Goal: Task Accomplishment & Management: Complete application form

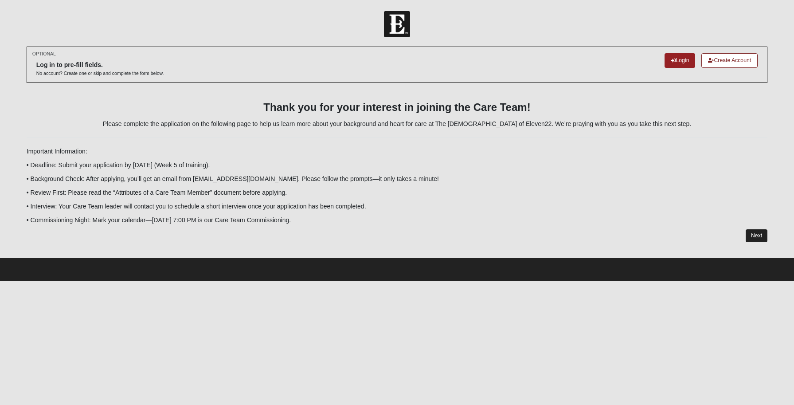
click at [752, 232] on link "Next" at bounding box center [757, 235] width 22 height 13
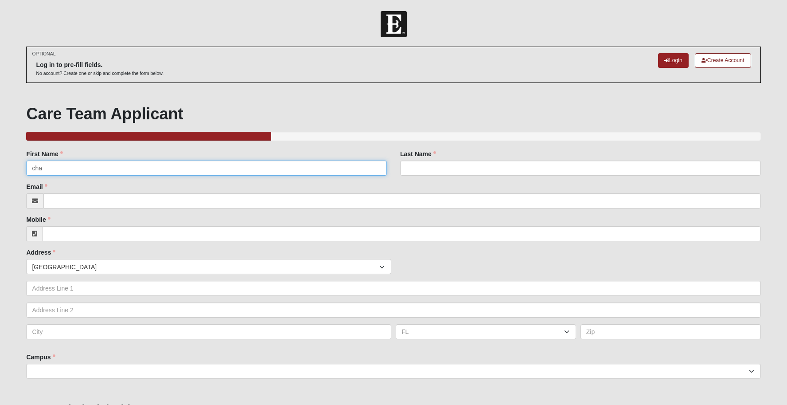
type input "chap"
type input "Chap Jeremy"
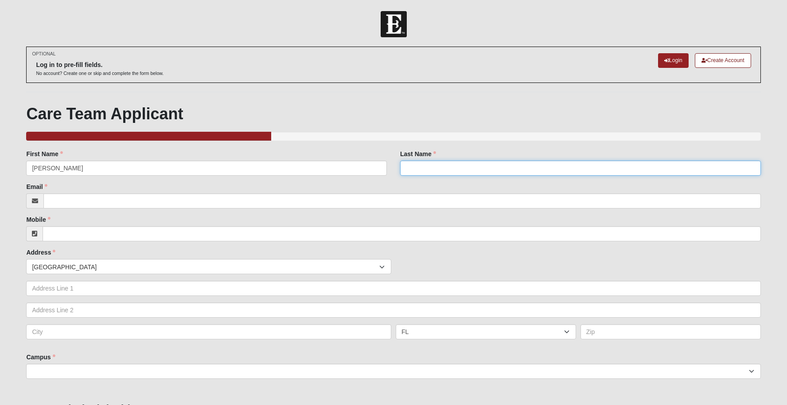
type input "Sweeten"
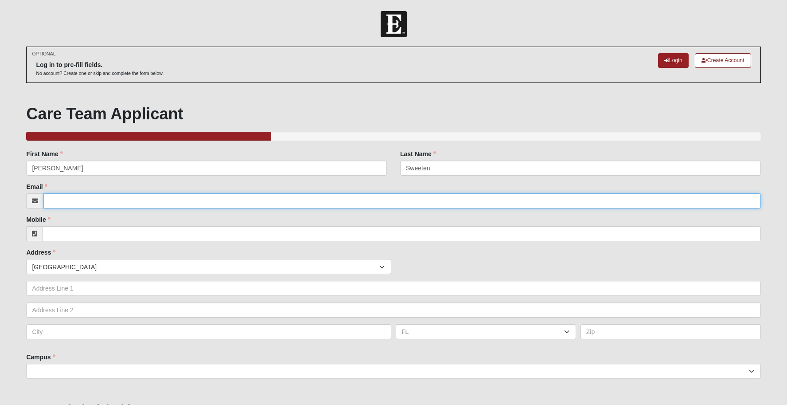
type input "[PERSON_NAME][EMAIL_ADDRESS][DOMAIN_NAME]"
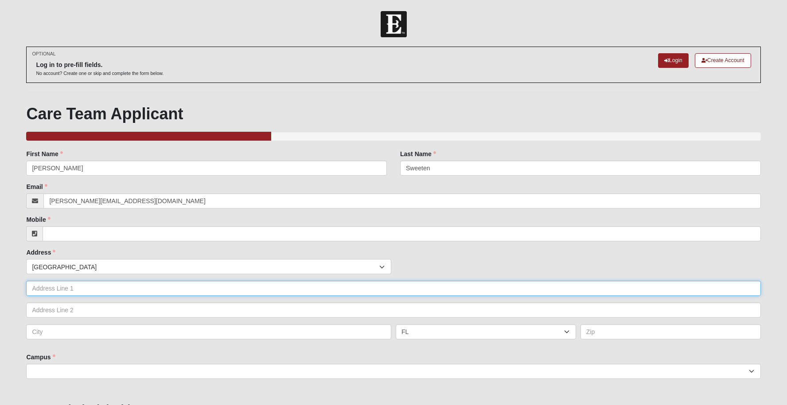
type input "2368 Falling Star Lane"
type input "Green Cove Springs"
type input "32043"
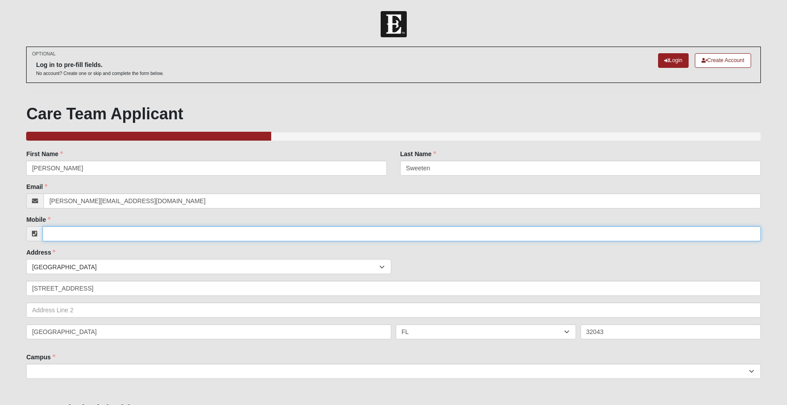
click at [148, 231] on input "Mobile" at bounding box center [402, 233] width 718 height 15
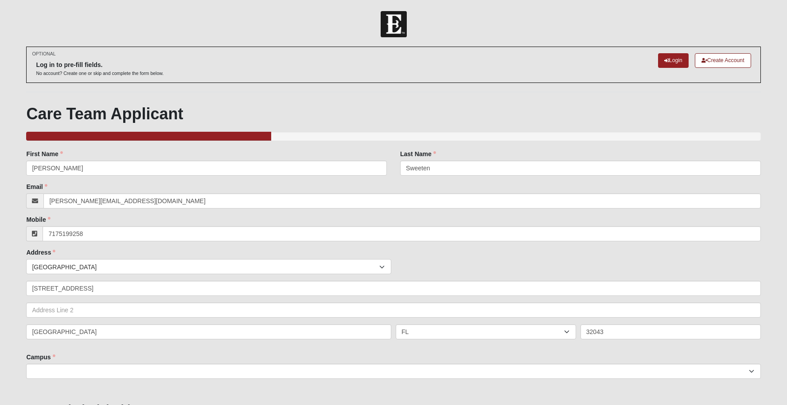
type input "(717) 519-9258"
click at [424, 262] on div "Countries United States ------------------------ Afghanistan Aland Islands Alba…" at bounding box center [393, 266] width 739 height 15
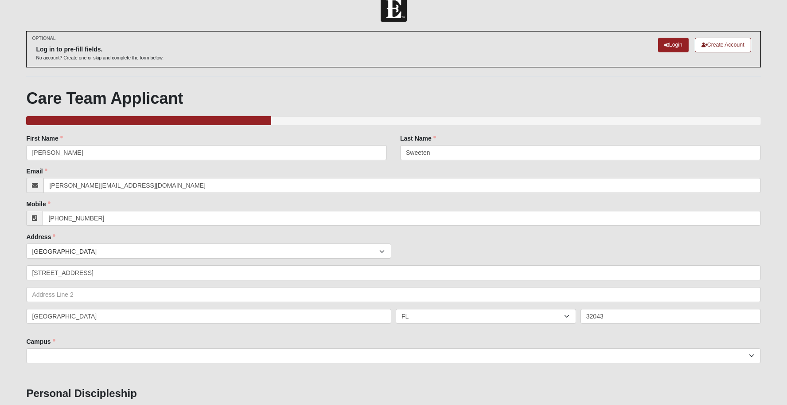
scroll to position [147, 0]
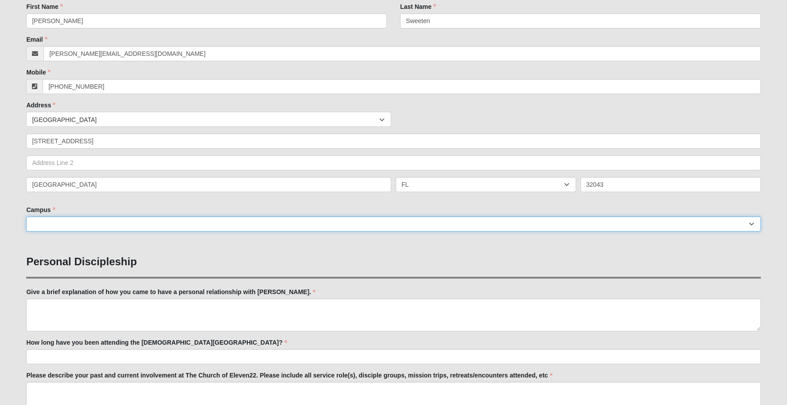
select select "4"
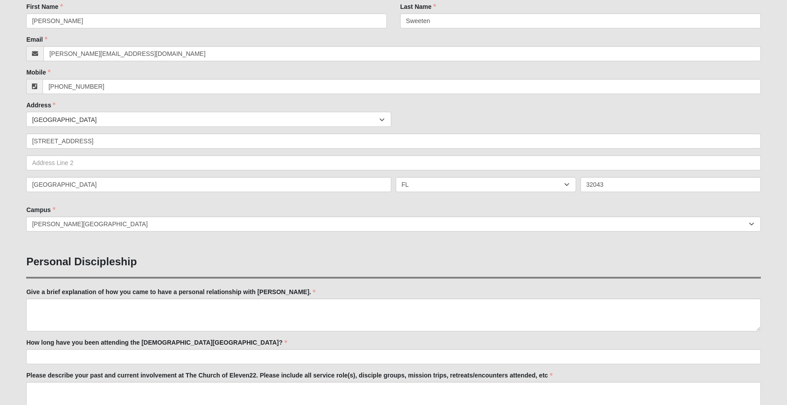
click at [253, 260] on h3 "Personal Discipleship" at bounding box center [393, 261] width 735 height 13
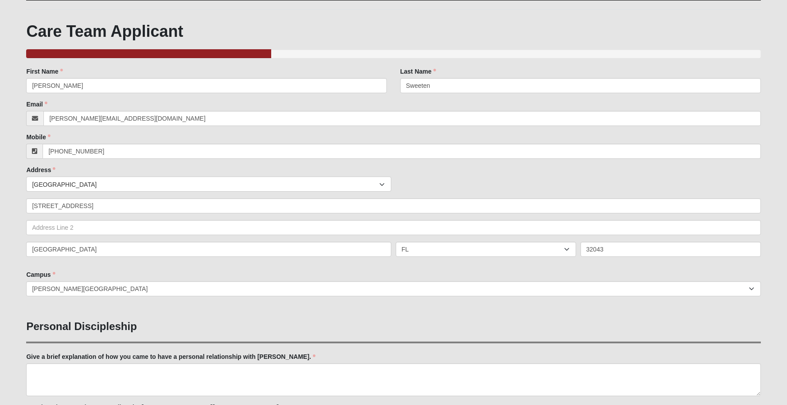
scroll to position [0, 0]
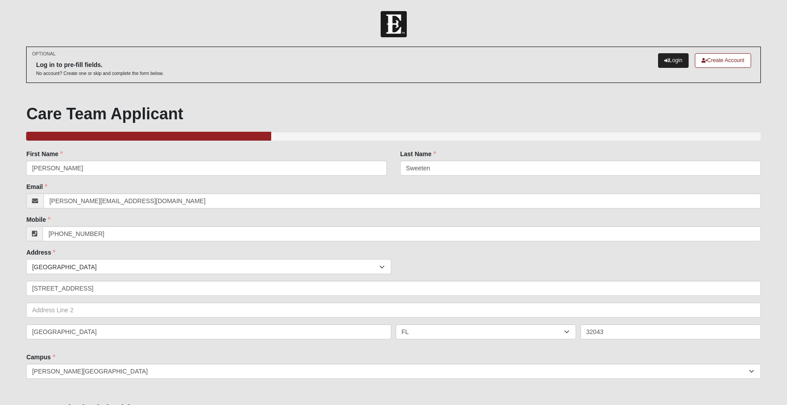
click at [685, 63] on link "Login" at bounding box center [673, 60] width 31 height 15
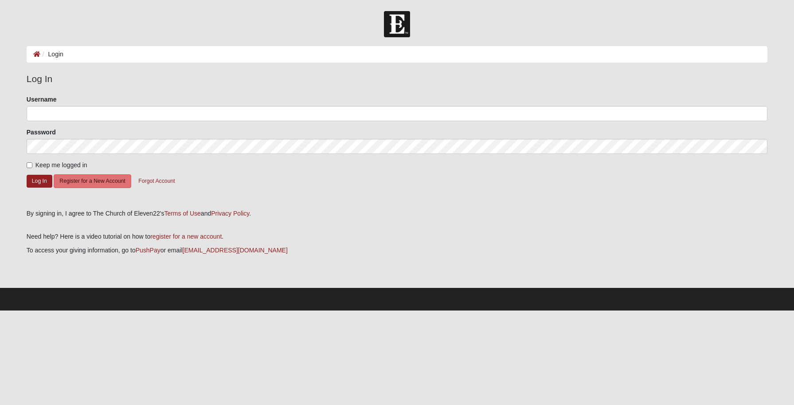
click at [153, 117] on input "Username" at bounding box center [397, 113] width 741 height 15
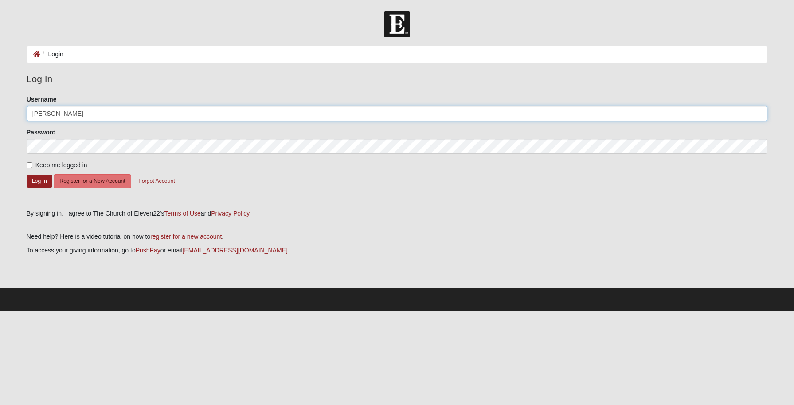
type input "[PERSON_NAME][EMAIL_ADDRESS][DOMAIN_NAME]"
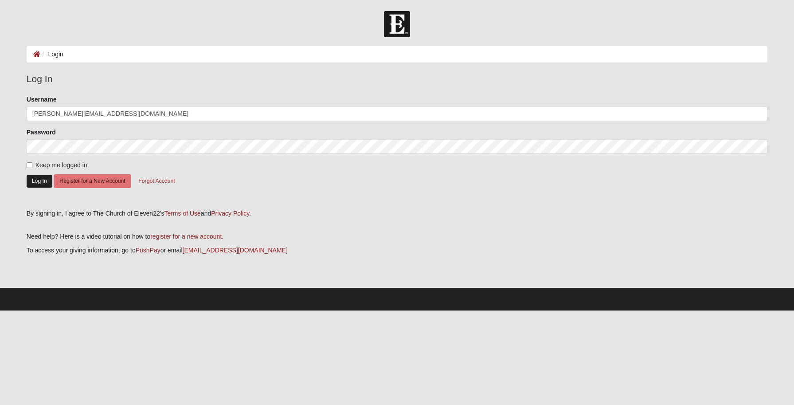
click at [39, 185] on button "Log In" at bounding box center [40, 181] width 26 height 13
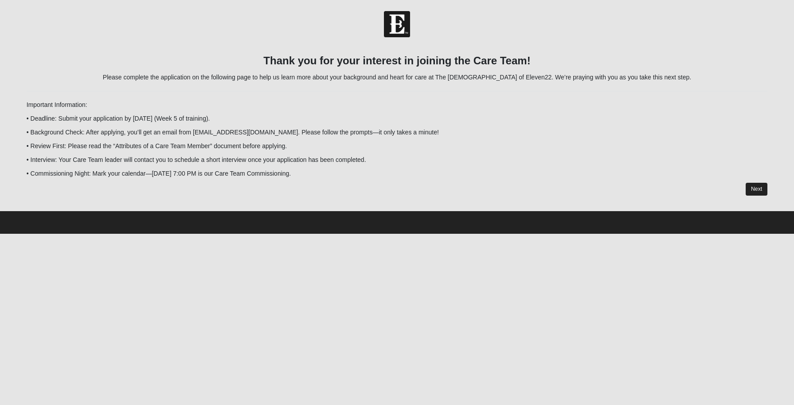
click at [758, 188] on link "Next" at bounding box center [757, 189] width 22 height 13
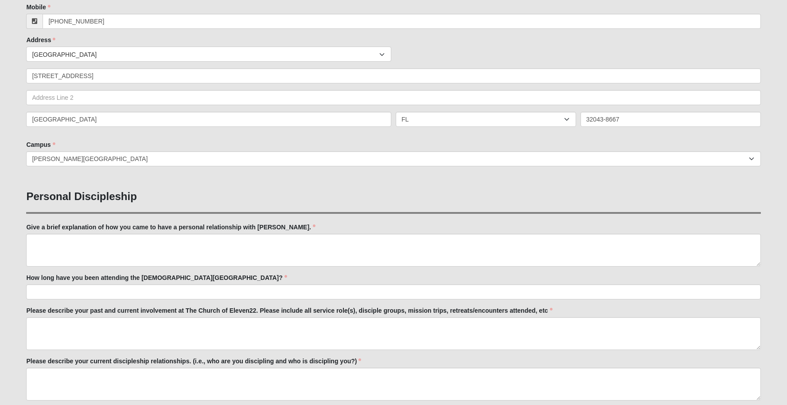
scroll to position [285, 0]
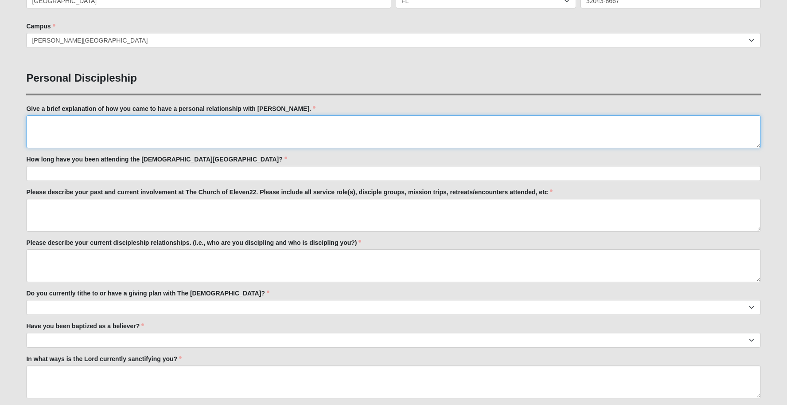
click at [281, 126] on textarea "Give a brief explanation of how you came to have a personal relationship with […" at bounding box center [393, 131] width 735 height 33
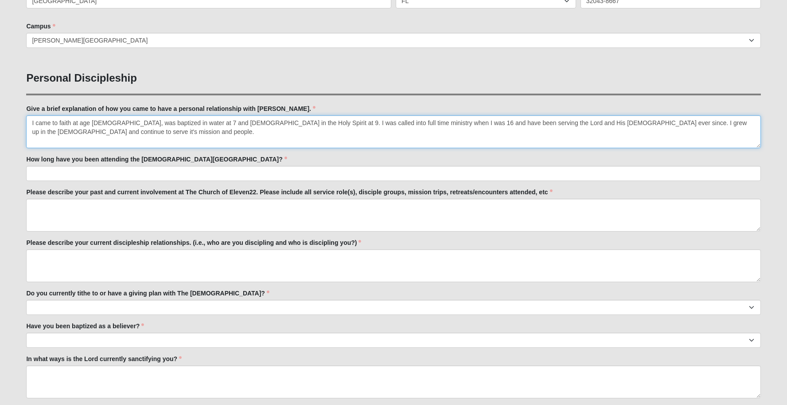
type textarea "I came to faith at age [DEMOGRAPHIC_DATA], was baptized in water at 7 and [DEMO…"
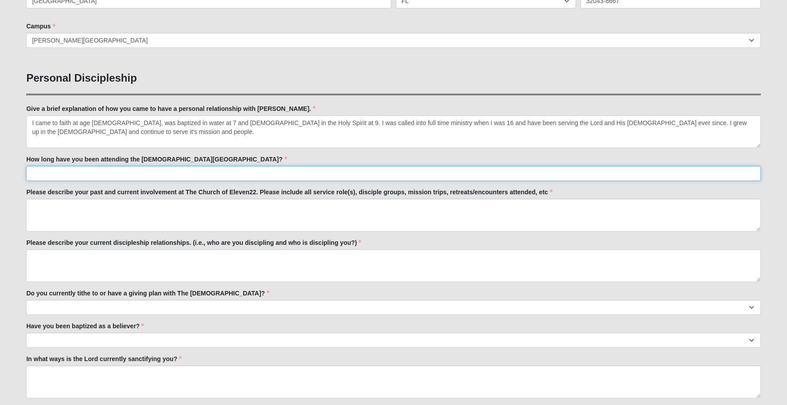
click at [109, 173] on input "How long have you been attending the [DEMOGRAPHIC_DATA][GEOGRAPHIC_DATA]?" at bounding box center [393, 173] width 735 height 15
type input "[DATE]"
click at [133, 204] on textarea "Please describe your past and current involvement at The Church of Eleven22. Pl…" at bounding box center [393, 215] width 735 height 33
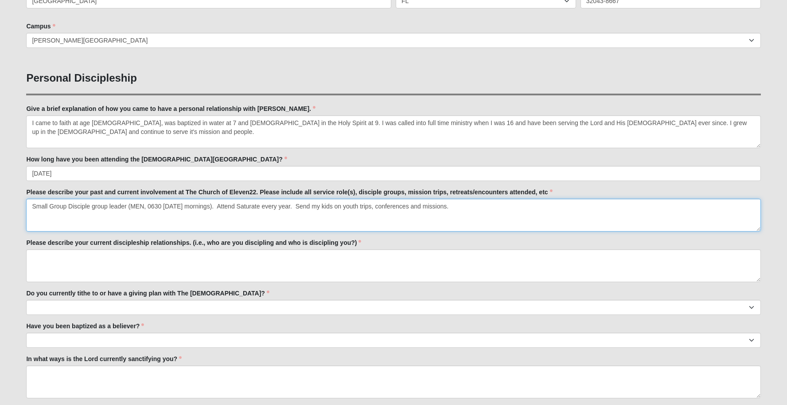
type textarea "Small Group Disciple group leader (MEN, 0630 [DATE] mornings). Attend Saturate …"
click at [153, 262] on textarea "Please describe your current discipleship relationships. (i.e., who are you dis…" at bounding box center [393, 265] width 735 height 33
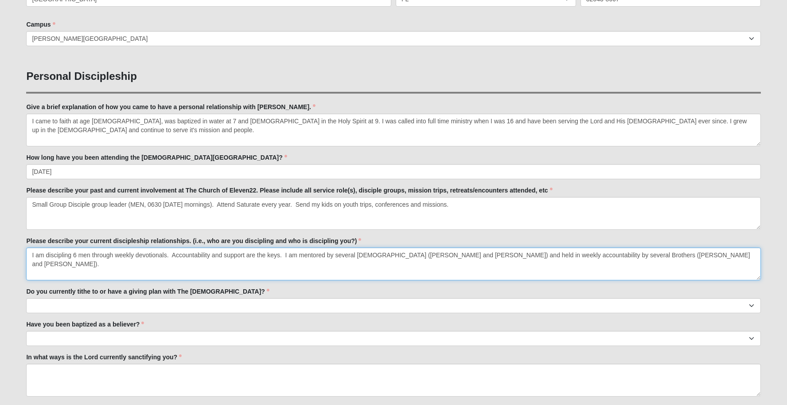
scroll to position [288, 0]
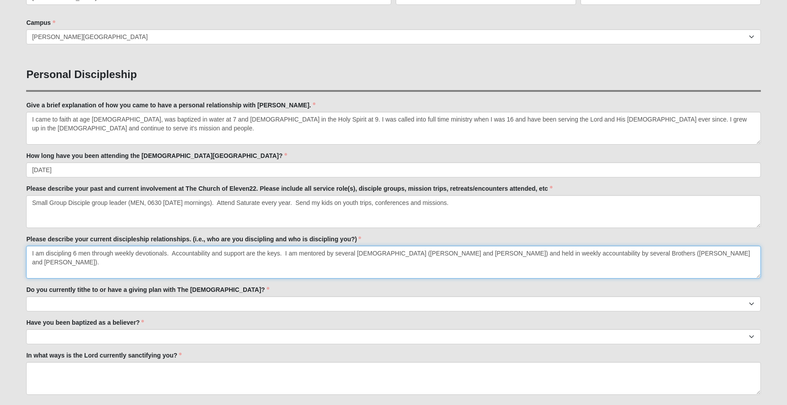
type textarea "I am discipling 6 men through weekly devotionals. Accountability and support ar…"
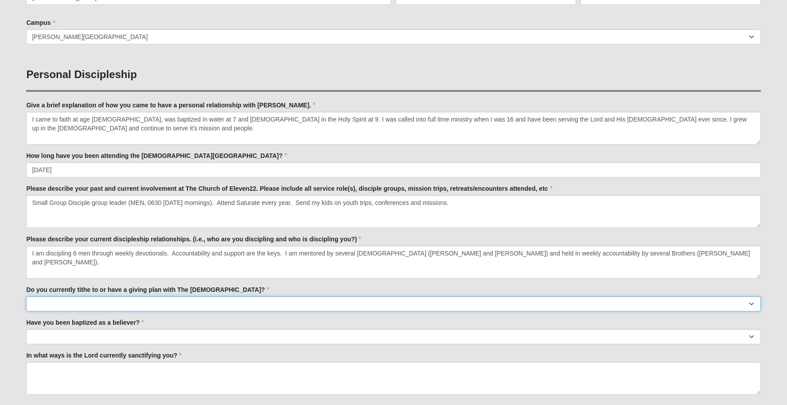
select select "True"
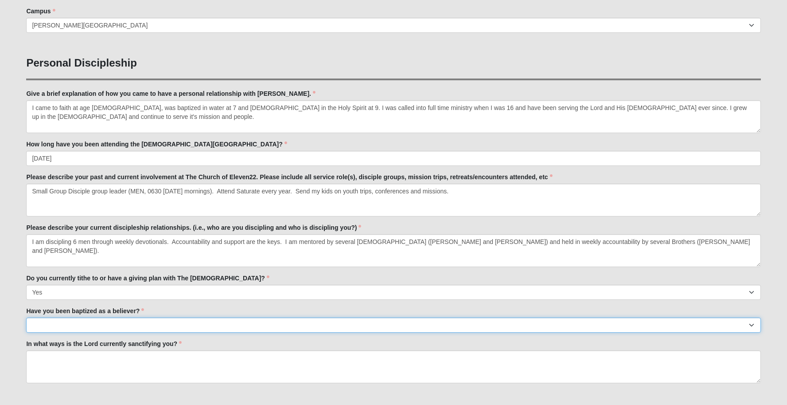
select select "True"
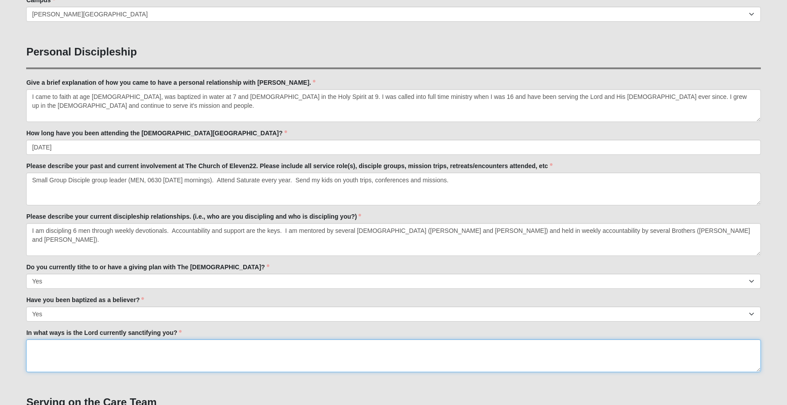
click at [152, 345] on textarea "In what ways is the Lord currently sanctifying you?" at bounding box center [393, 355] width 735 height 33
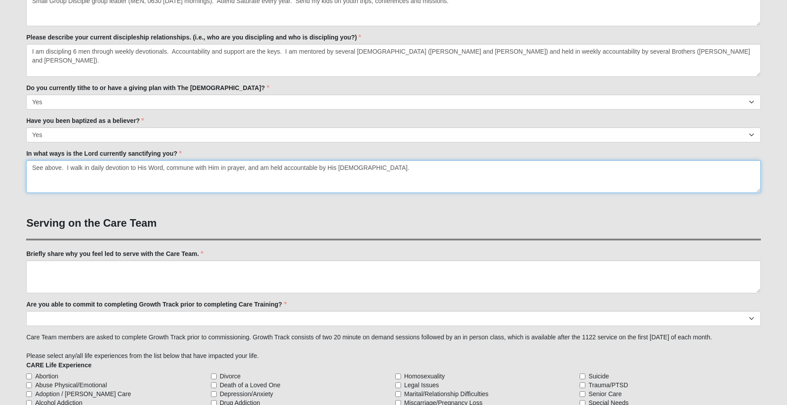
scroll to position [538, 0]
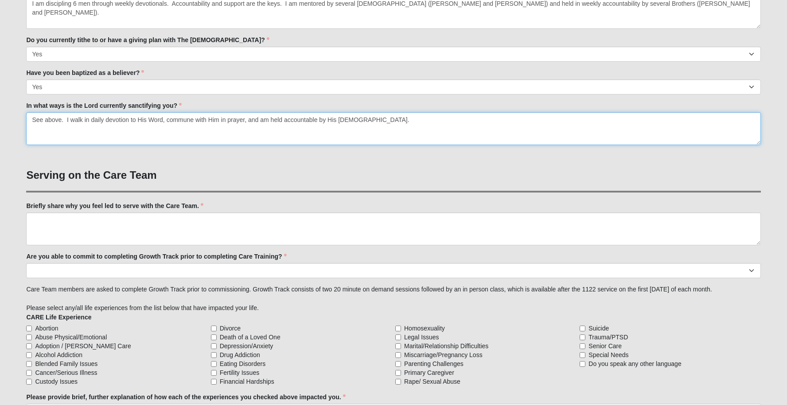
type textarea "See above. I walk in daily devotion to His Word, commune with Him in prayer, an…"
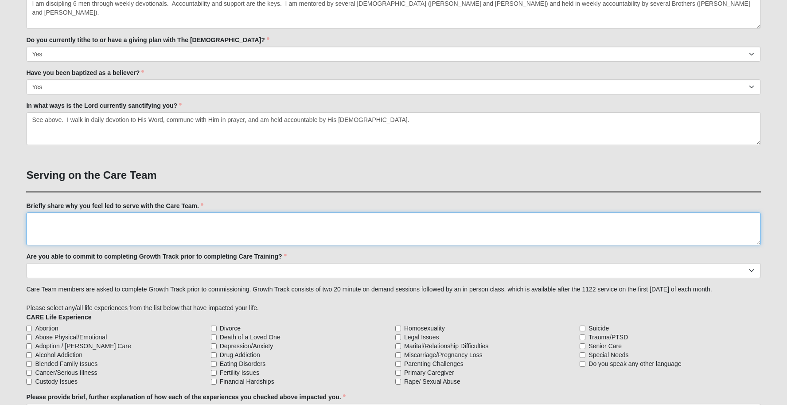
click at [76, 223] on textarea "Briefly share why you feel led to serve with the Care Team." at bounding box center [393, 228] width 735 height 33
type textarea "M"
type textarea "O"
type textarea "I"
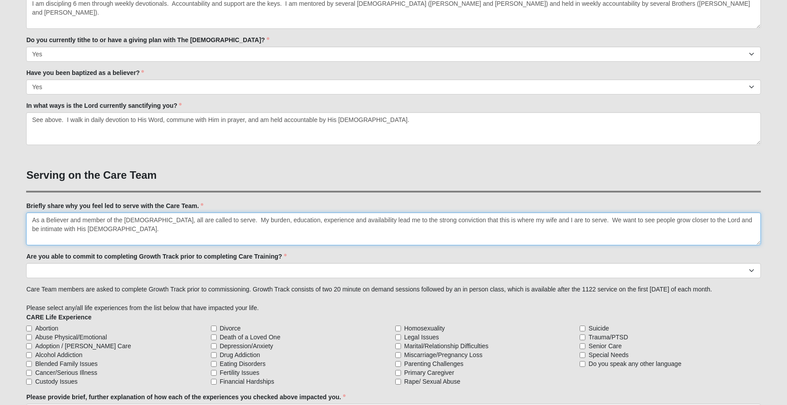
type textarea "As a Believer and member of the [DEMOGRAPHIC_DATA], all are called to serve. My…"
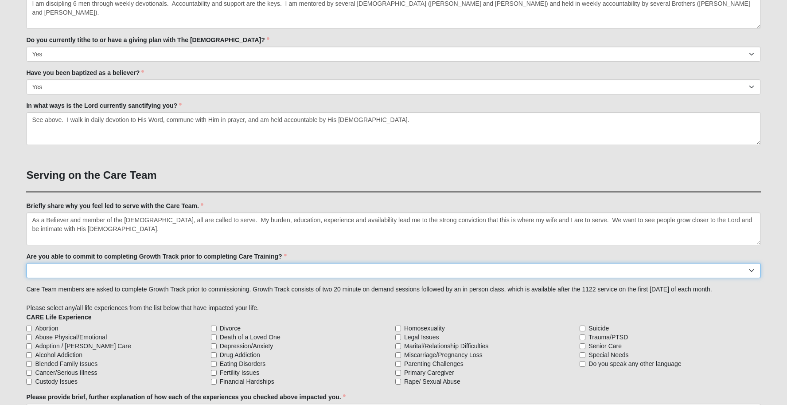
select select "Already Completed"
select select "Yes"
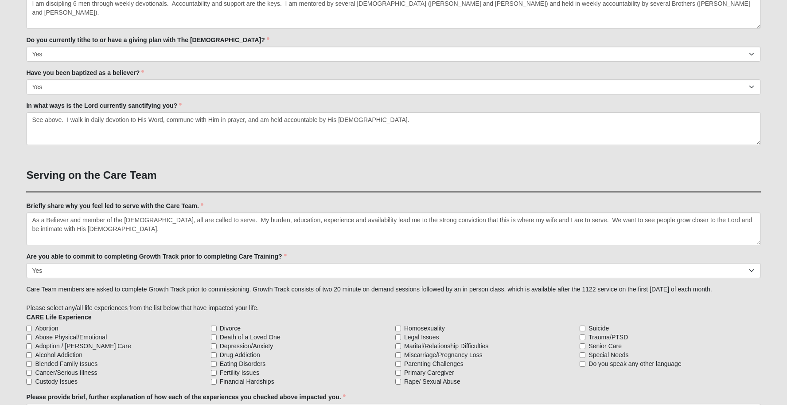
click at [132, 290] on div "Family Member to Register First Name Chap [PERSON_NAME] First Name is required.…" at bounding box center [393, 165] width 735 height 1201
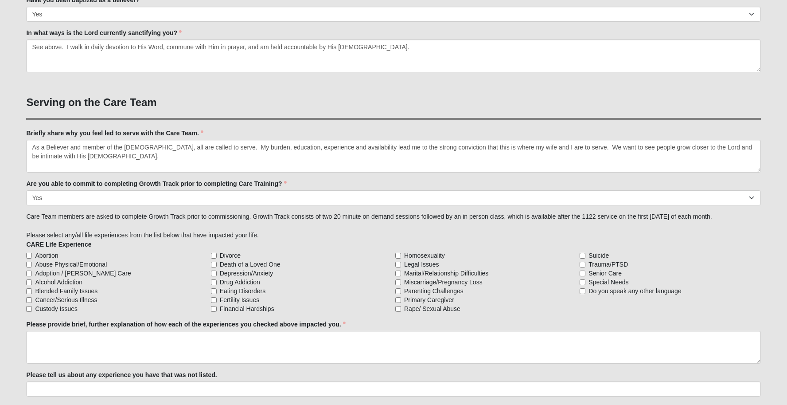
scroll to position [609, 0]
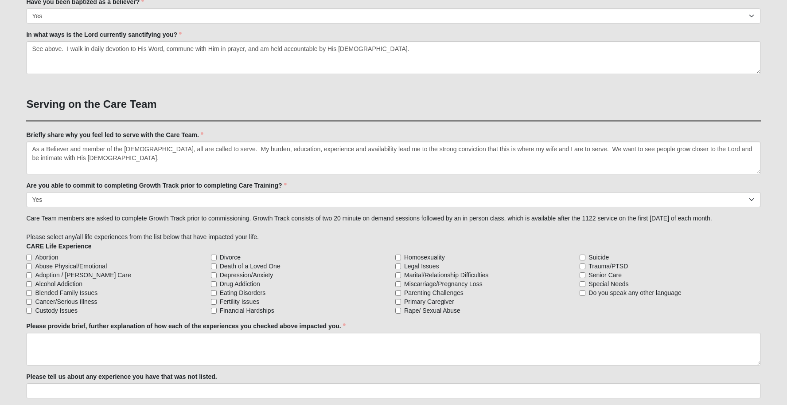
click at [31, 283] on input "Alcohol Addiction" at bounding box center [29, 284] width 6 height 6
checkbox input "true"
click at [27, 301] on input "Cancer/Serious Illness" at bounding box center [29, 302] width 6 height 6
checkbox input "true"
drag, startPoint x: 216, startPoint y: 285, endPoint x: 214, endPoint y: 277, distance: 7.9
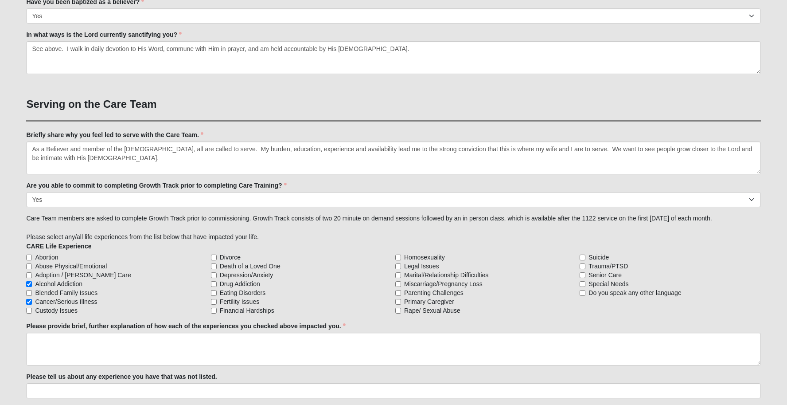
click at [216, 284] on input "Drug Addiction" at bounding box center [214, 284] width 6 height 6
checkbox input "true"
click at [214, 276] on input "Depression/Anxiety" at bounding box center [214, 275] width 6 height 6
click at [215, 275] on input "Depression/Anxiety" at bounding box center [214, 275] width 6 height 6
checkbox input "false"
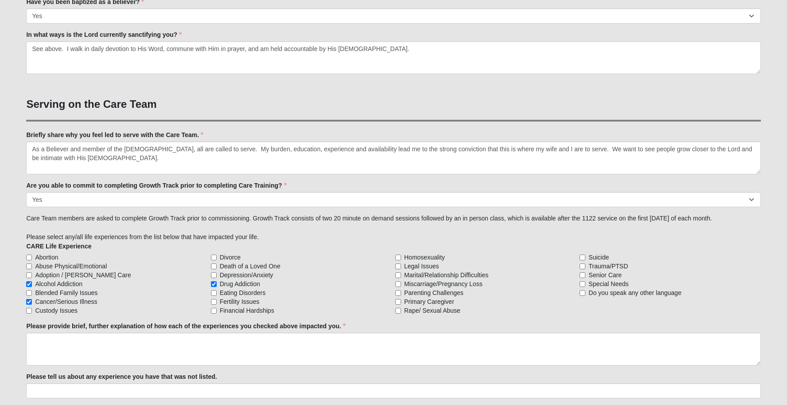
click at [215, 284] on input "Drug Addiction" at bounding box center [214, 284] width 6 height 6
checkbox input "false"
click at [40, 285] on span "Alcohol Addiction" at bounding box center [58, 283] width 47 height 9
click at [32, 285] on input "Alcohol Addiction" at bounding box center [29, 284] width 6 height 6
checkbox input "false"
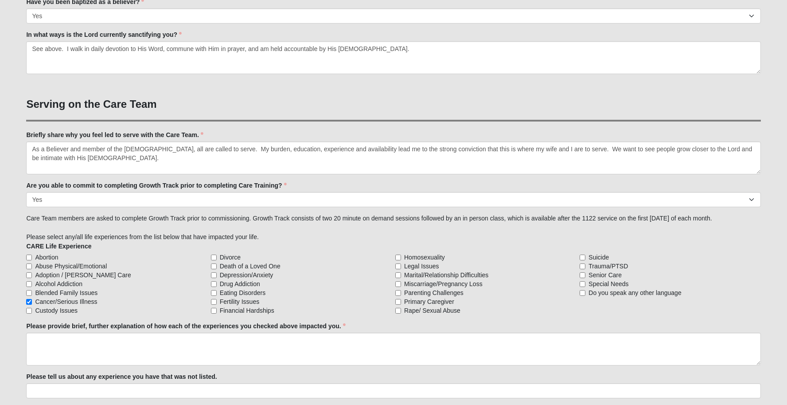
click at [41, 301] on span "Cancer/Serious Illness" at bounding box center [66, 301] width 62 height 9
click at [32, 301] on input "Cancer/Serious Illness" at bounding box center [29, 302] width 6 height 6
checkbox input "false"
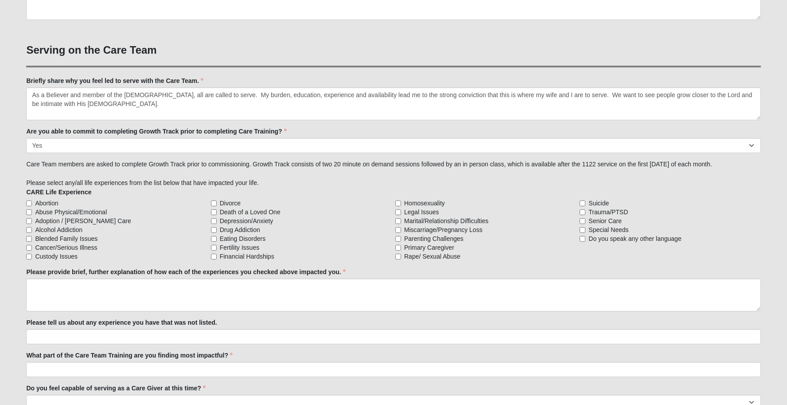
scroll to position [670, 0]
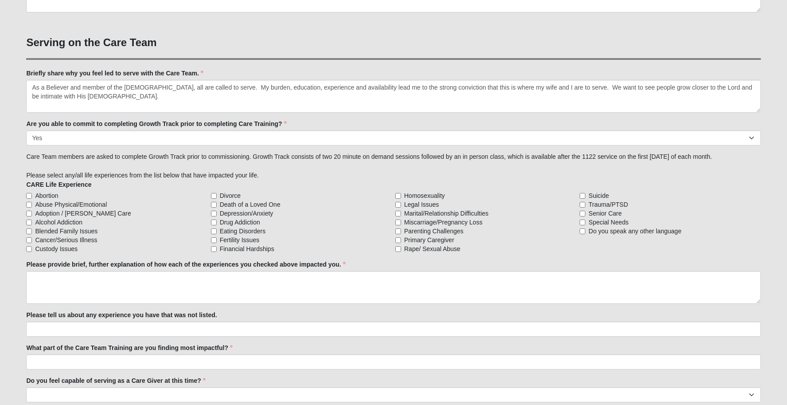
click at [29, 220] on input "Alcohol Addiction" at bounding box center [29, 222] width 6 height 6
checkbox input "true"
click at [29, 239] on input "Cancer/Serious Illness" at bounding box center [29, 240] width 6 height 6
checkbox input "true"
click at [212, 204] on input "Death of a Loved One" at bounding box center [214, 205] width 6 height 6
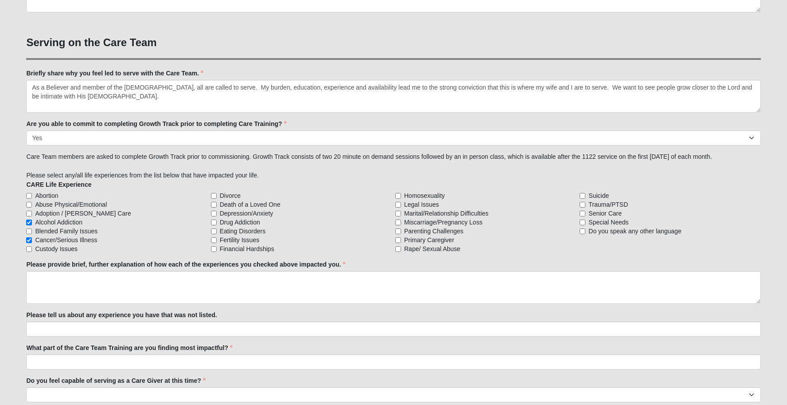
checkbox input "true"
click at [214, 214] on input "Depression/Anxiety" at bounding box center [214, 214] width 6 height 6
checkbox input "true"
click at [214, 222] on input "Drug Addiction" at bounding box center [214, 222] width 6 height 6
checkbox input "true"
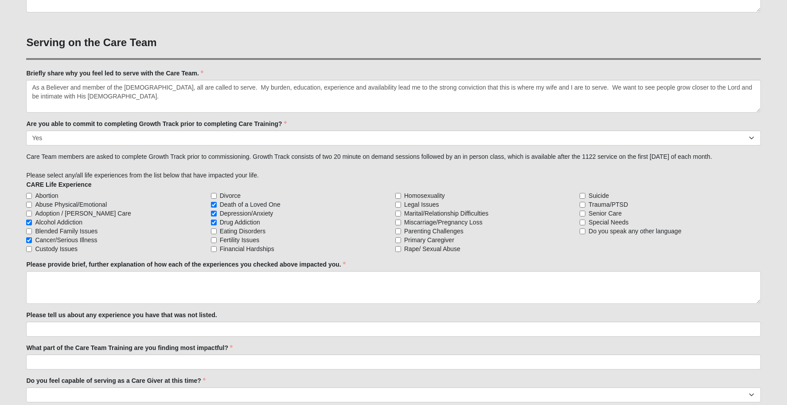
click at [214, 247] on input "Financial Hardships" at bounding box center [214, 249] width 6 height 6
checkbox input "true"
click at [433, 204] on span "Legal Issues" at bounding box center [421, 204] width 35 height 9
click at [401, 204] on input "Legal Issues" at bounding box center [398, 205] width 6 height 6
checkbox input "true"
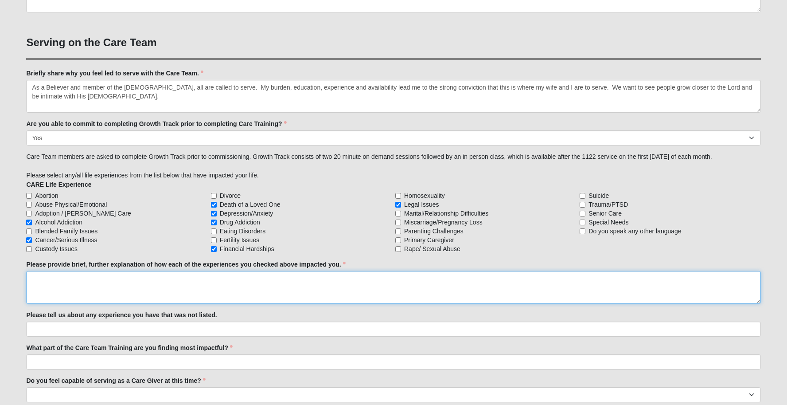
click at [193, 286] on textarea "Please provide brief, further explanation of how each of the experiences you ch…" at bounding box center [393, 287] width 735 height 33
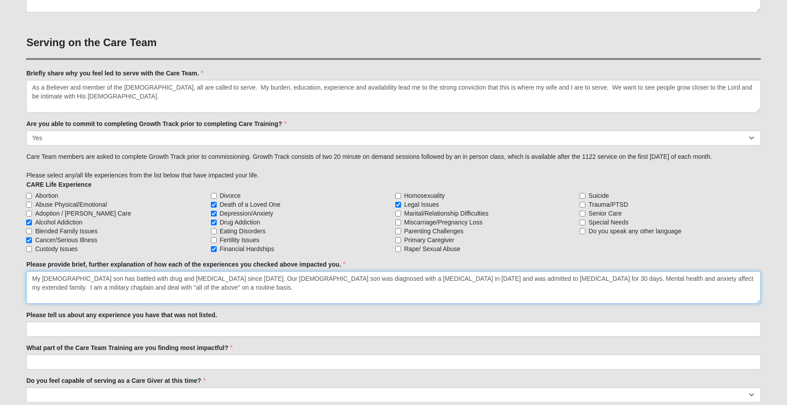
drag, startPoint x: 653, startPoint y: 277, endPoint x: 665, endPoint y: 277, distance: 11.5
click at [653, 277] on textarea "My [DEMOGRAPHIC_DATA] son has battled with drug and [MEDICAL_DATA] since [DATE]…" at bounding box center [393, 287] width 735 height 33
type textarea "My [DEMOGRAPHIC_DATA] son has battled with drug and [MEDICAL_DATA] since [DATE]…"
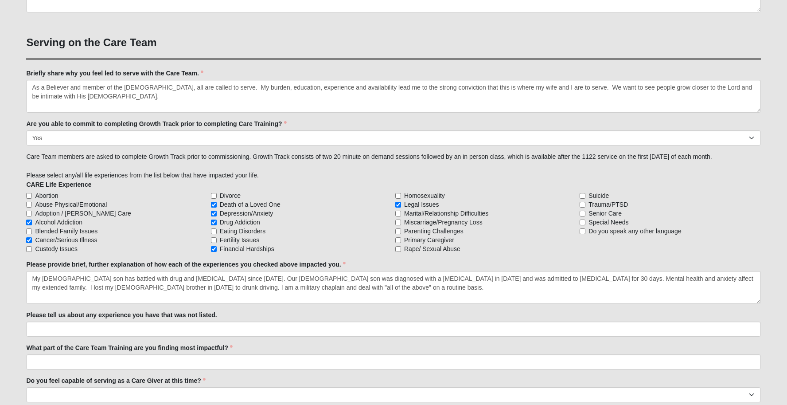
click at [401, 203] on label "Legal Issues" at bounding box center [485, 204] width 181 height 9
click at [401, 203] on input "Legal Issues" at bounding box center [398, 205] width 6 height 6
checkbox input "false"
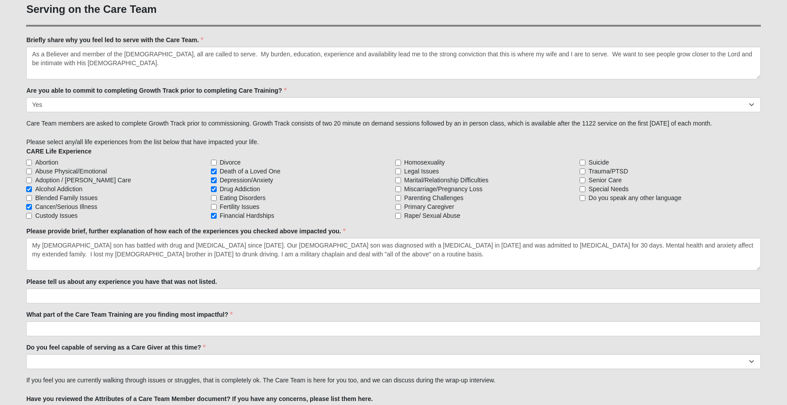
scroll to position [720, 0]
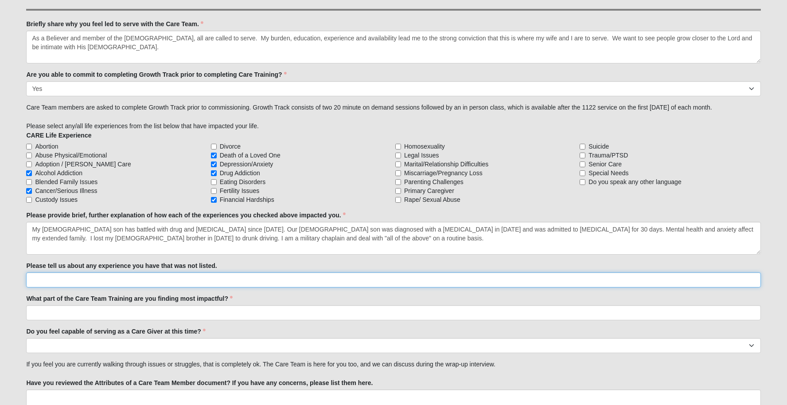
drag, startPoint x: 165, startPoint y: 276, endPoint x: 263, endPoint y: 300, distance: 100.8
click at [165, 276] on input "Please tell us about any experience you have that was not listed." at bounding box center [393, 279] width 735 height 15
type input "NA"
click at [182, 312] on input "What part of the Care Team Training are you finding most impactful?" at bounding box center [393, 312] width 735 height 15
type input "S"
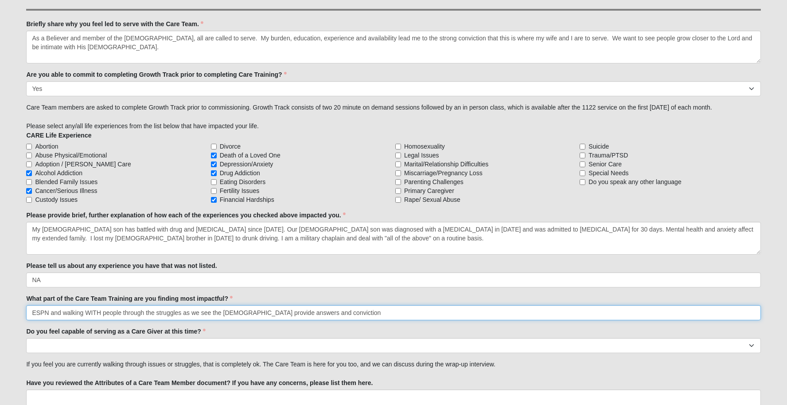
type input "ESPN and walking WITH people through the struggles as we see the [DEMOGRAPHIC_D…"
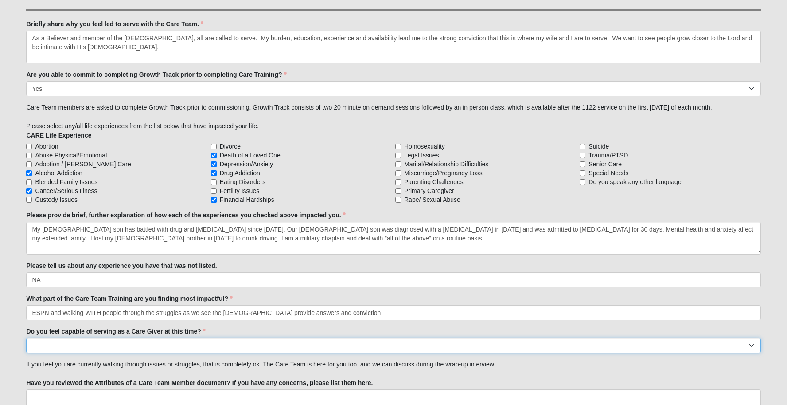
select select "True"
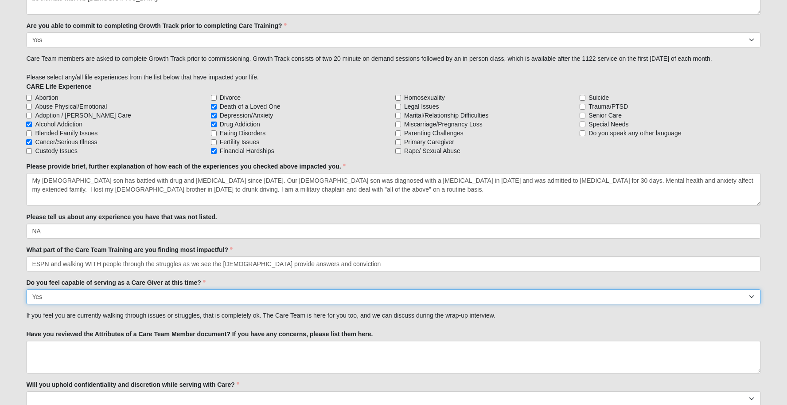
scroll to position [824, 0]
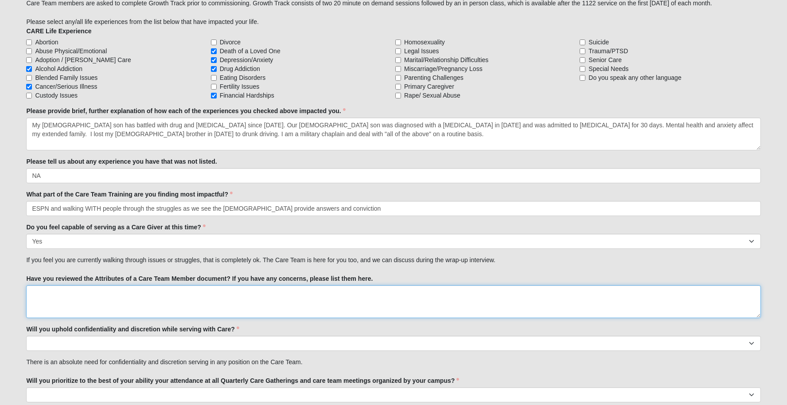
click at [132, 297] on textarea "Have you reviewed the Attributes of a Care Team Member document? If you have an…" at bounding box center [393, 301] width 735 height 33
type textarea "NA"
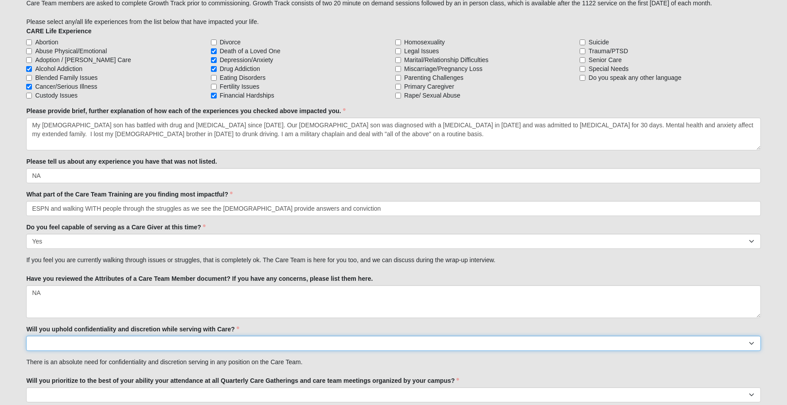
select select "True"
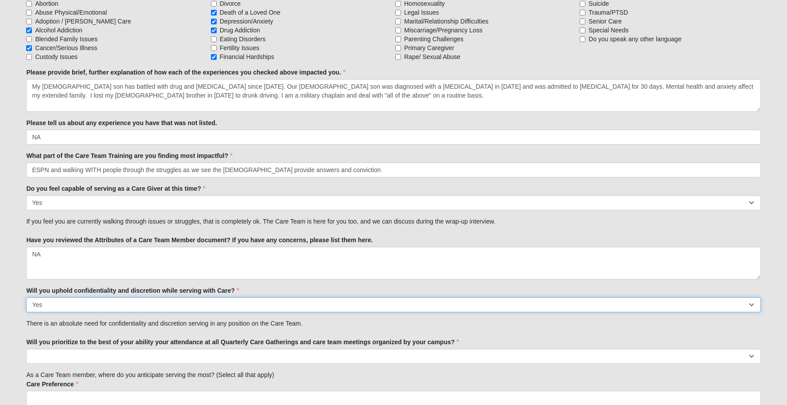
scroll to position [864, 0]
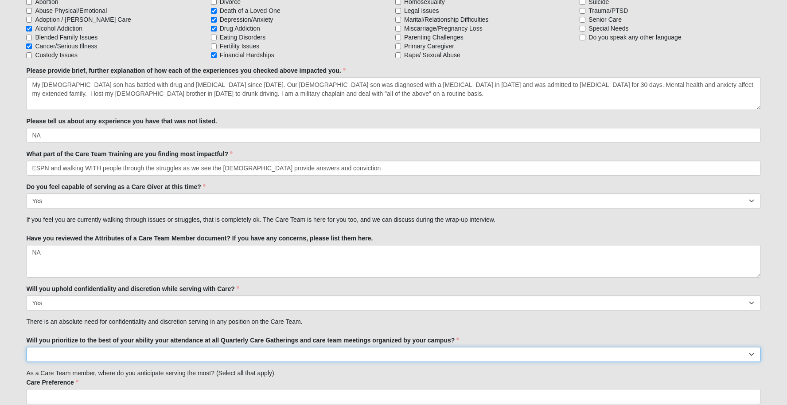
select select "True"
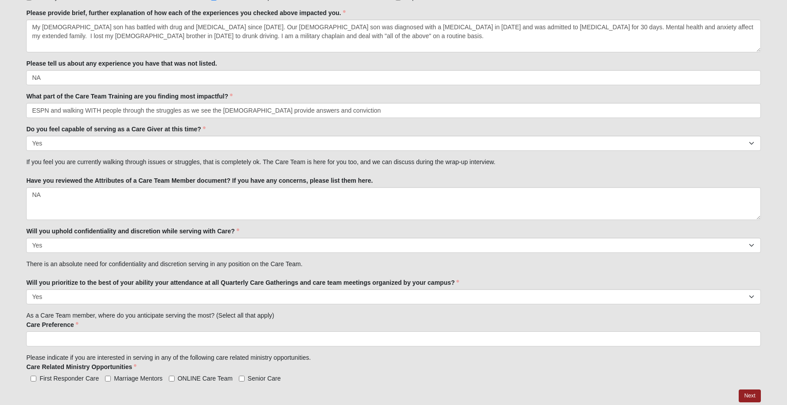
click at [108, 339] on ul at bounding box center [393, 338] width 735 height 15
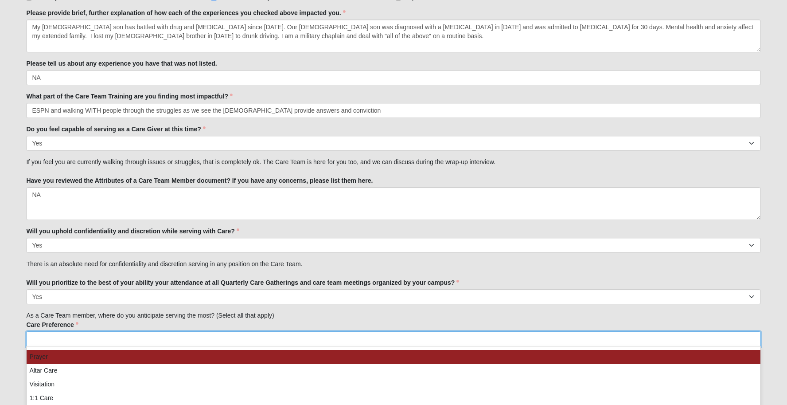
scroll to position [935, 0]
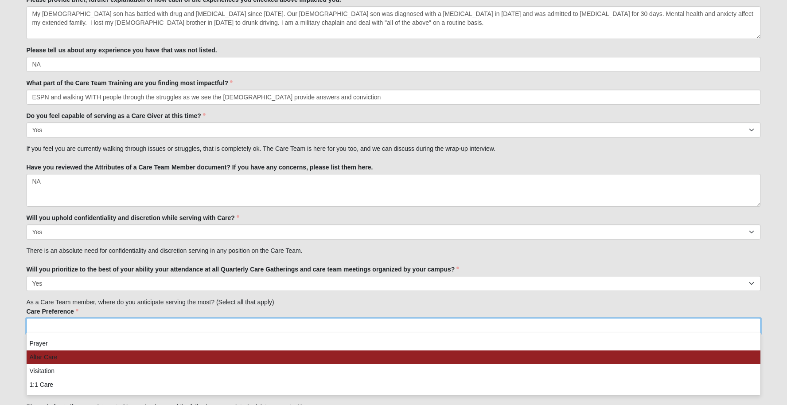
click at [107, 351] on li "Altar Care" at bounding box center [394, 357] width 734 height 14
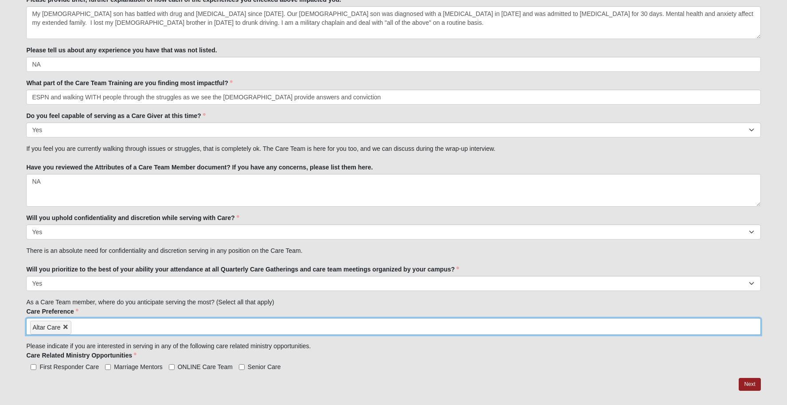
click at [114, 325] on input "search" at bounding box center [109, 325] width 76 height 14
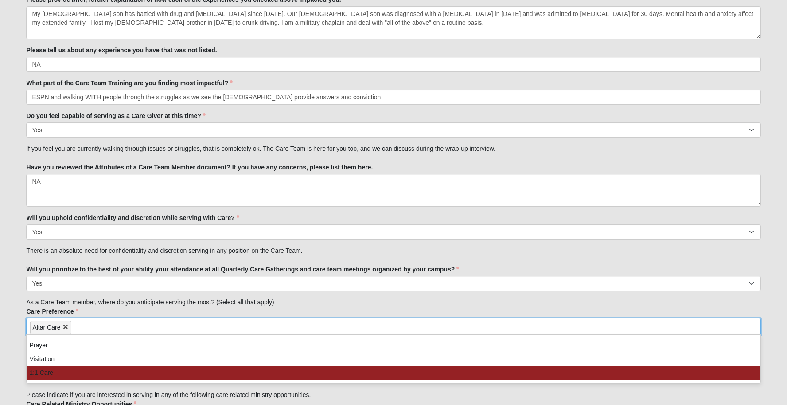
click at [118, 366] on li "1:1 Care" at bounding box center [394, 373] width 734 height 14
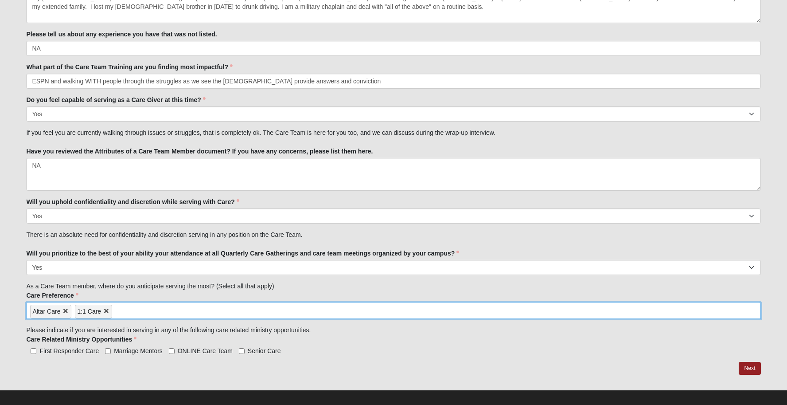
scroll to position [958, 0]
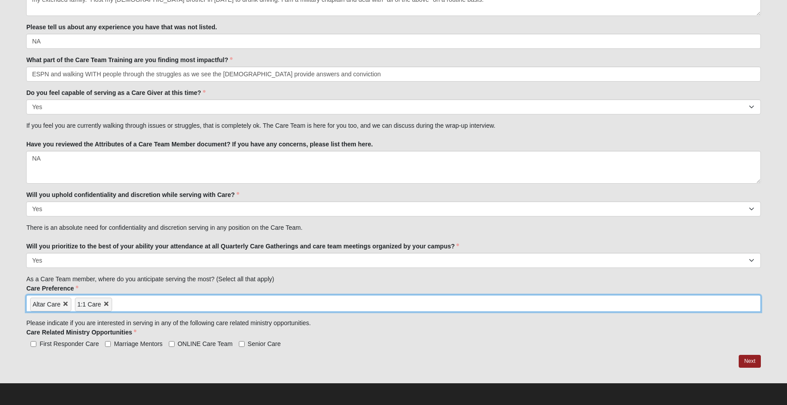
click at [34, 342] on input "First Responder Care" at bounding box center [34, 344] width 6 height 6
checkbox input "true"
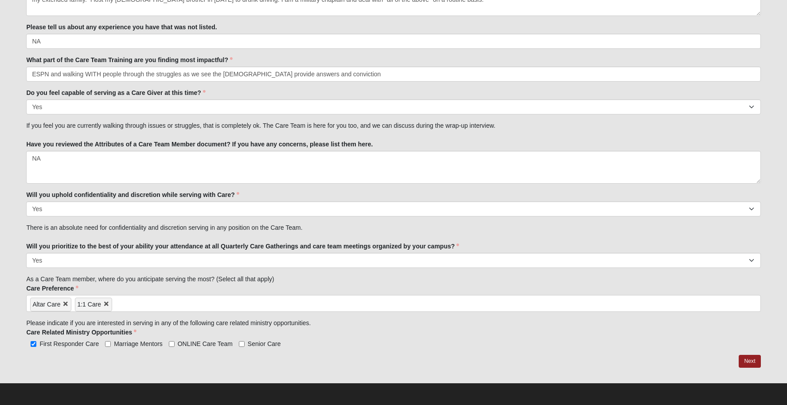
click at [108, 342] on input "Marriage Mentors" at bounding box center [108, 344] width 6 height 6
checkbox input "true"
click at [748, 359] on link "Next" at bounding box center [750, 361] width 22 height 13
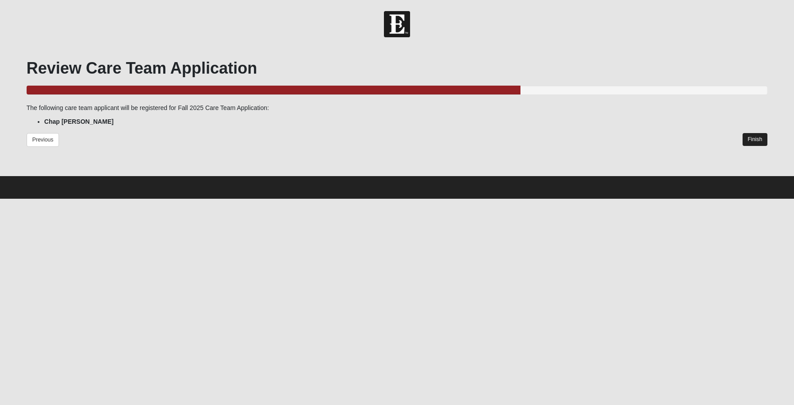
click at [755, 140] on link "Finish" at bounding box center [755, 139] width 25 height 13
